Goal: Task Accomplishment & Management: Complete application form

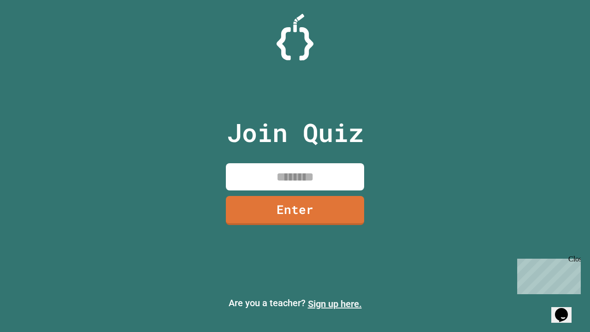
click at [334, 304] on link "Sign up here." at bounding box center [335, 303] width 54 height 11
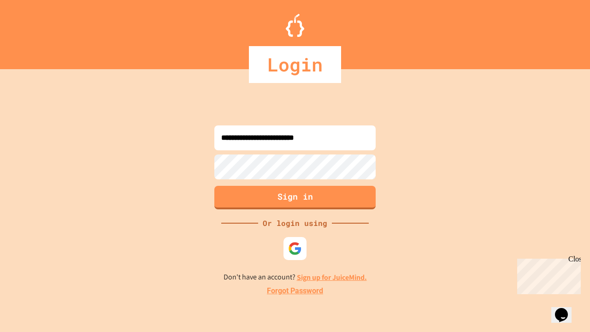
type input "**********"
